Goal: Task Accomplishment & Management: Complete application form

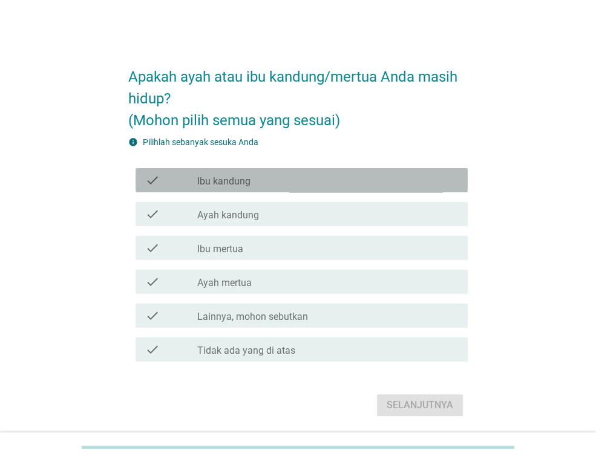
click at [250, 183] on label "Ibu kandung" at bounding box center [223, 181] width 53 height 12
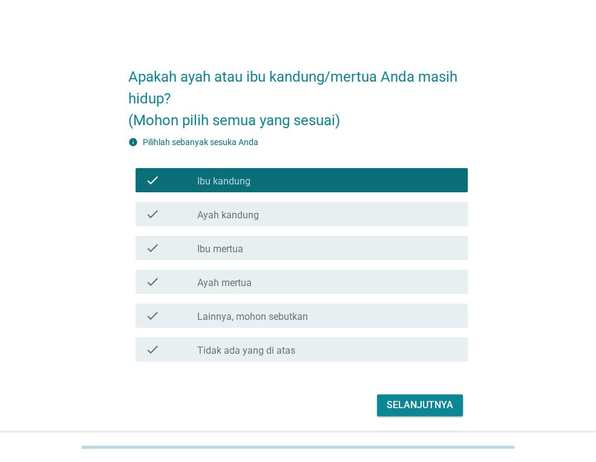
click at [250, 203] on div "check check_box_outline_blank Ayah kandung" at bounding box center [301, 214] width 332 height 24
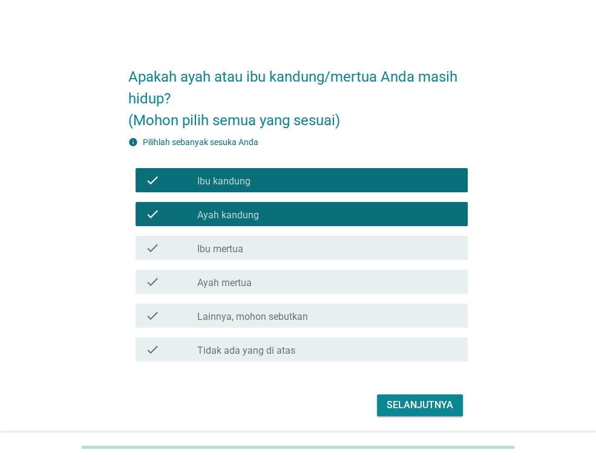
click at [403, 403] on div "Selanjutnya" at bounding box center [419, 405] width 67 height 15
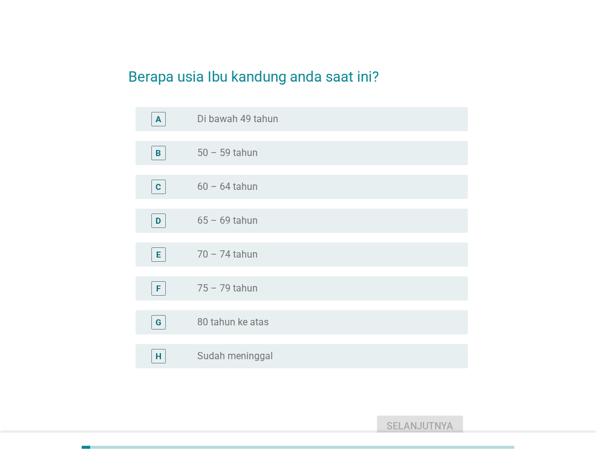
click at [235, 190] on label "60 – 64 tahun" at bounding box center [227, 187] width 60 height 12
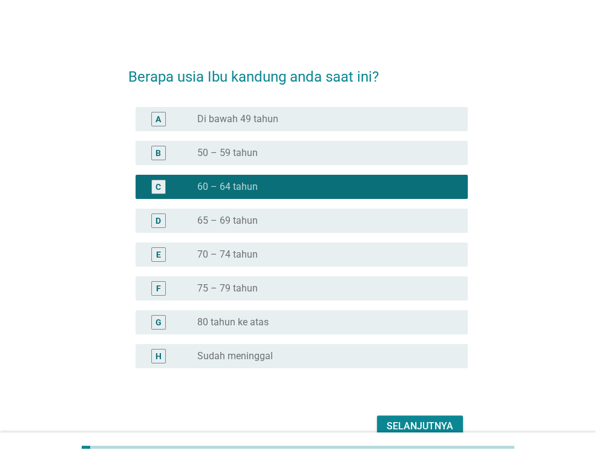
click at [412, 419] on div "Selanjutnya" at bounding box center [419, 426] width 67 height 15
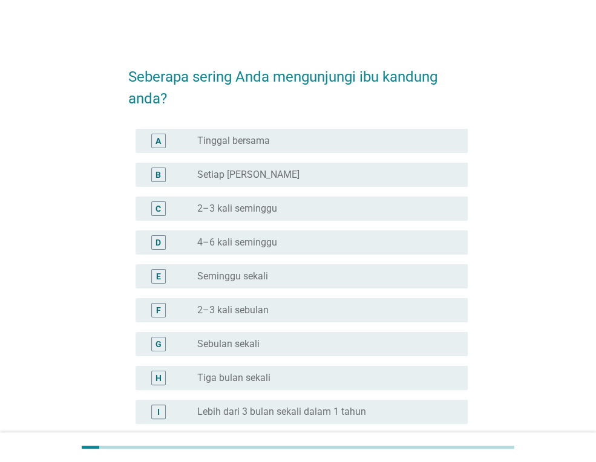
click at [262, 141] on label "Tinggal bersama" at bounding box center [233, 141] width 73 height 12
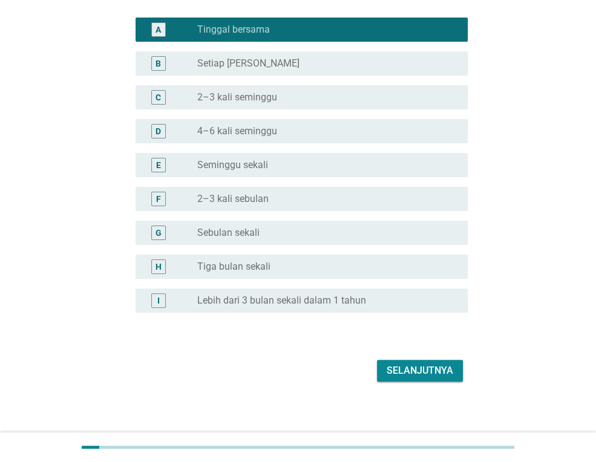
scroll to position [117, 0]
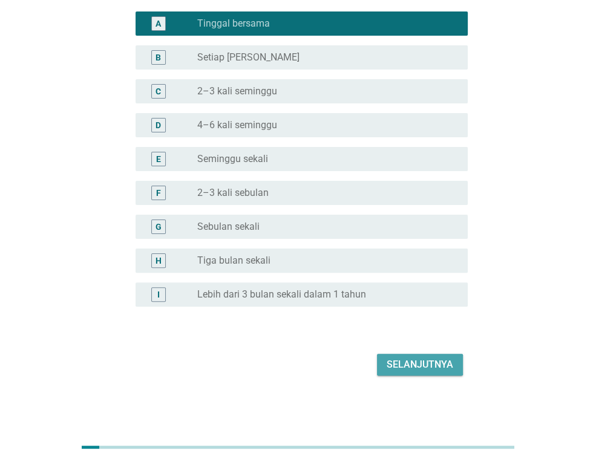
click at [402, 365] on div "Selanjutnya" at bounding box center [419, 364] width 67 height 15
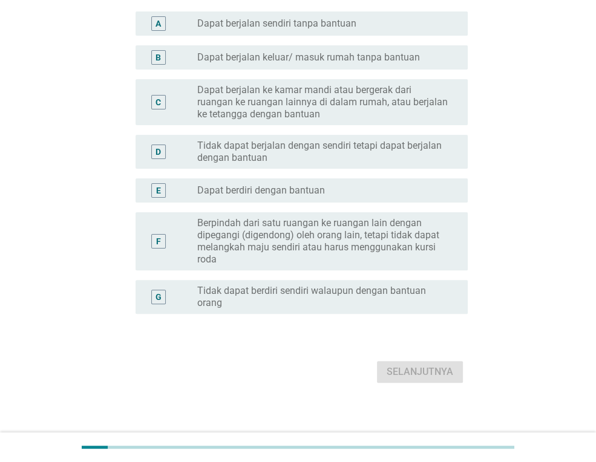
scroll to position [0, 0]
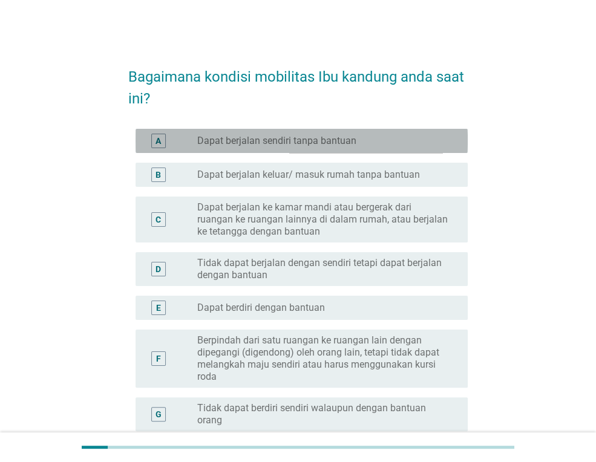
click at [302, 145] on label "Dapat berjalan sendiri tanpa bantuan" at bounding box center [276, 141] width 159 height 12
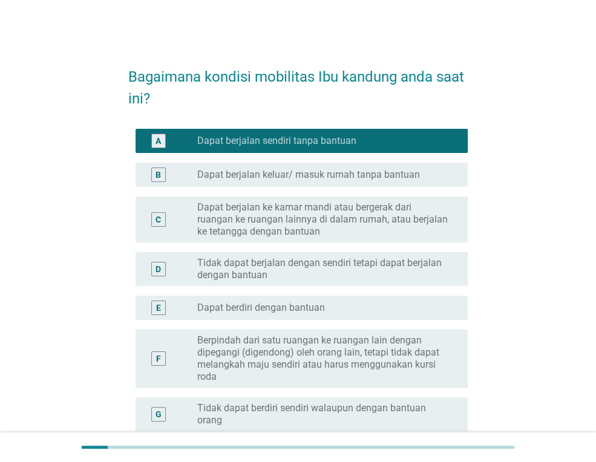
click at [334, 174] on label "Dapat berjalan keluar/ masuk rumah tanpa bantuan" at bounding box center [308, 175] width 223 height 12
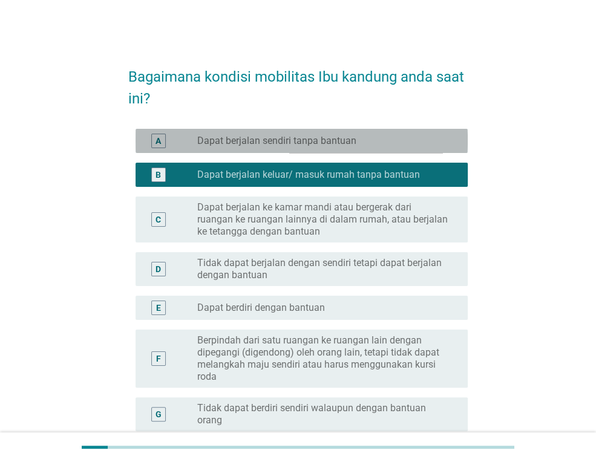
click at [290, 141] on label "Dapat berjalan sendiri tanpa bantuan" at bounding box center [276, 141] width 159 height 12
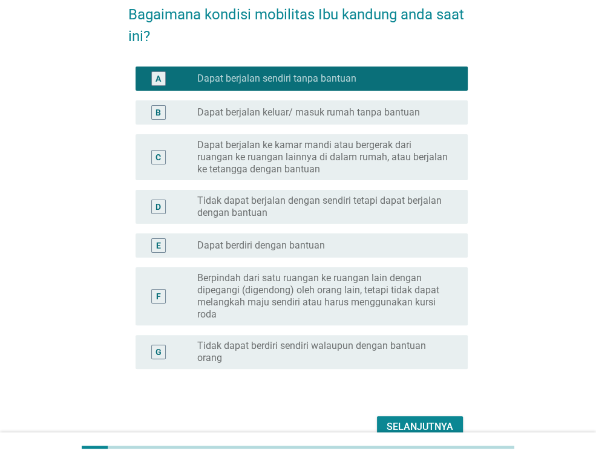
scroll to position [69, 0]
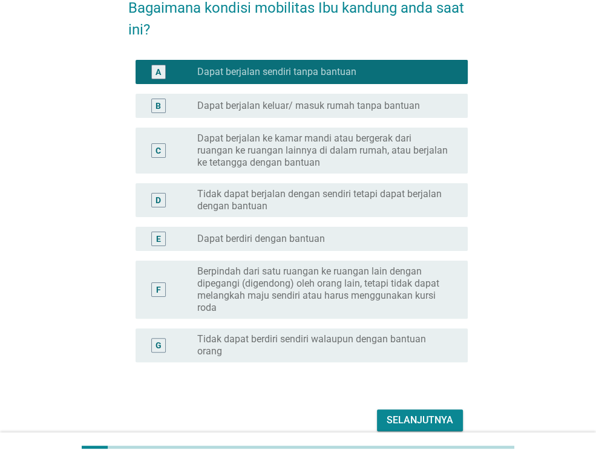
click at [399, 410] on button "Selanjutnya" at bounding box center [420, 420] width 86 height 22
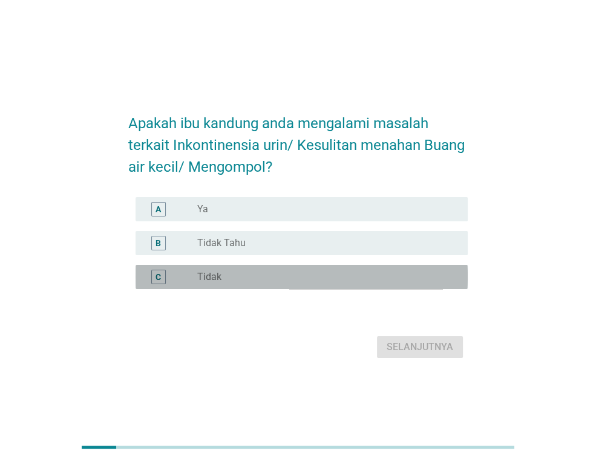
click at [247, 277] on div "radio_button_unchecked Tidak" at bounding box center [322, 277] width 251 height 12
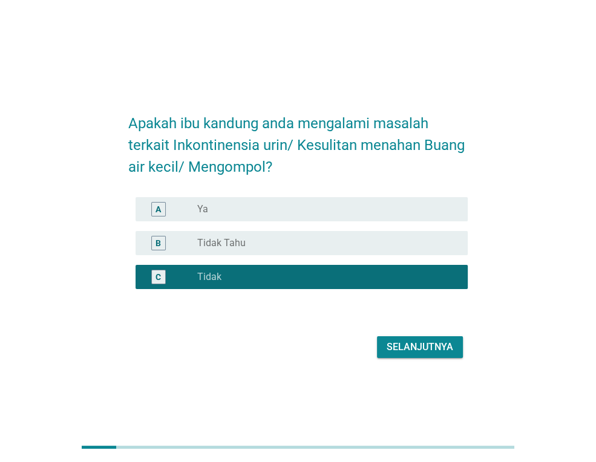
click at [423, 340] on div "Selanjutnya" at bounding box center [419, 347] width 67 height 15
